Goal: Book appointment/travel/reservation

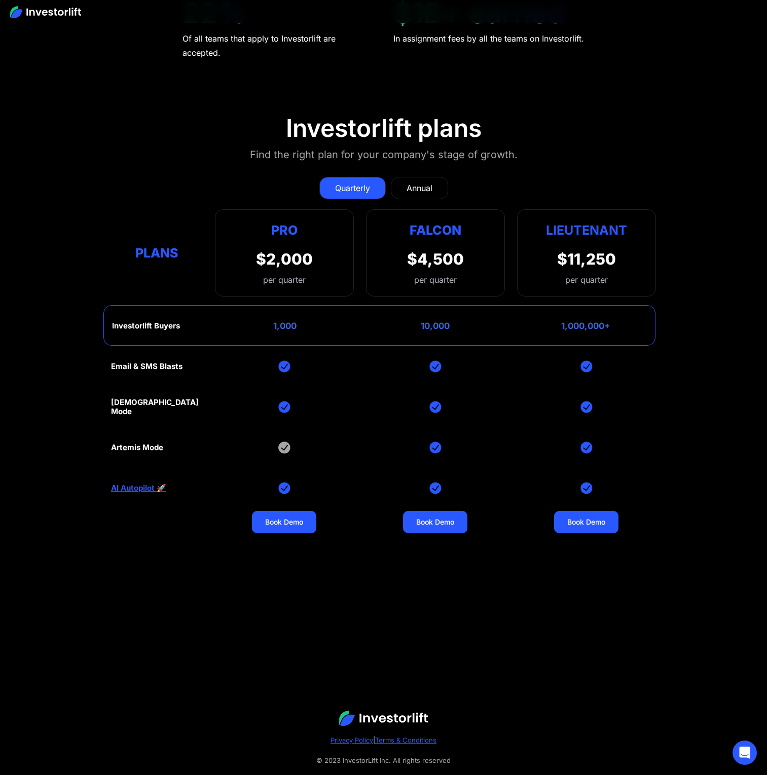
scroll to position [4821, 0]
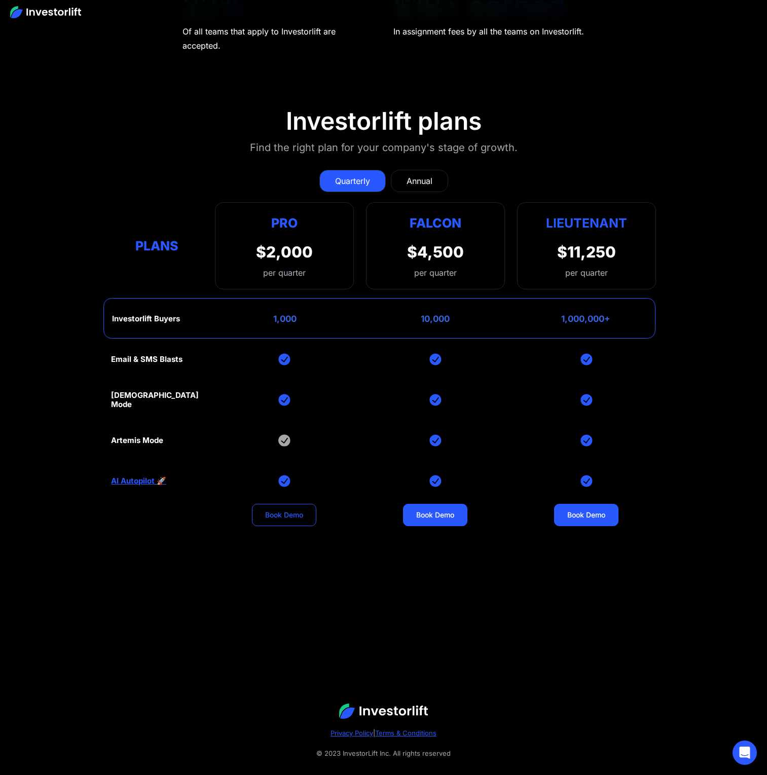
click at [280, 504] on link "Book Demo" at bounding box center [284, 515] width 64 height 22
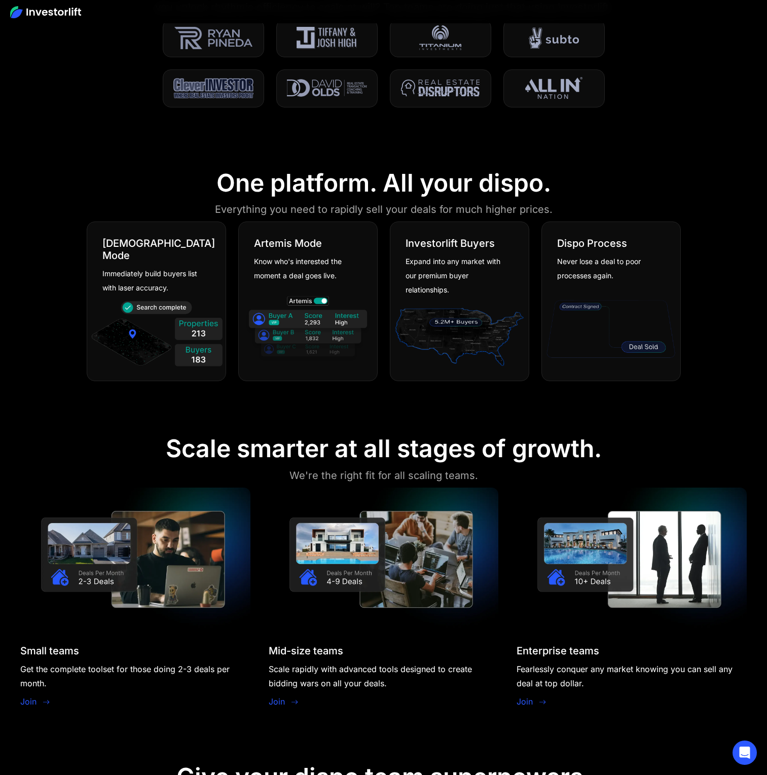
scroll to position [722, 0]
